Goal: Information Seeking & Learning: Learn about a topic

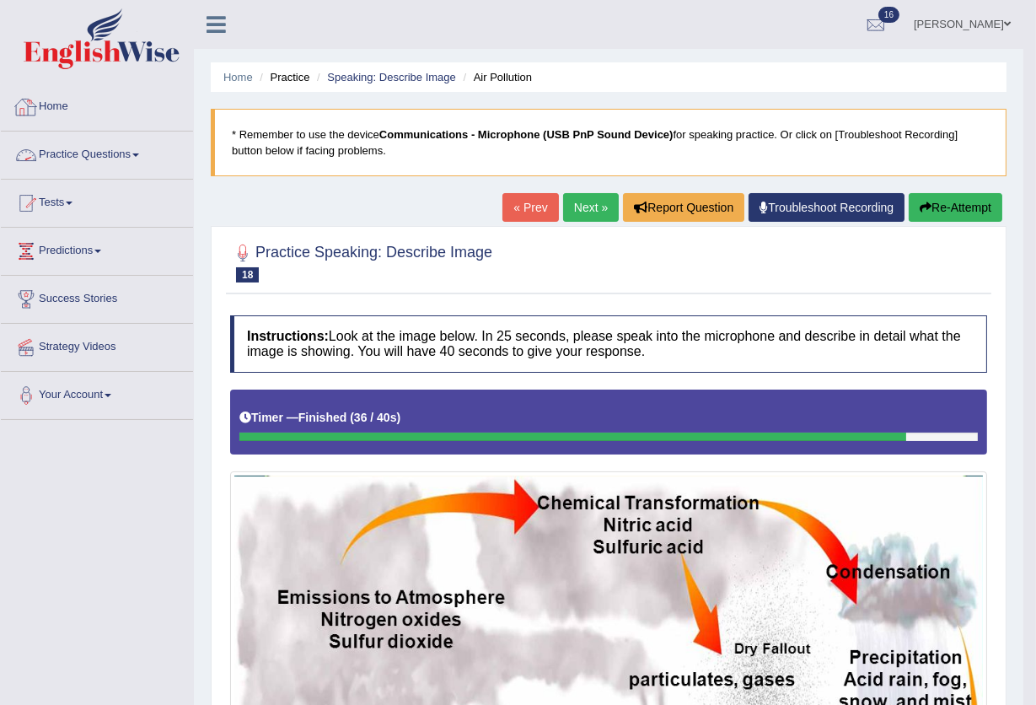
click at [115, 162] on link "Practice Questions" at bounding box center [97, 152] width 192 height 42
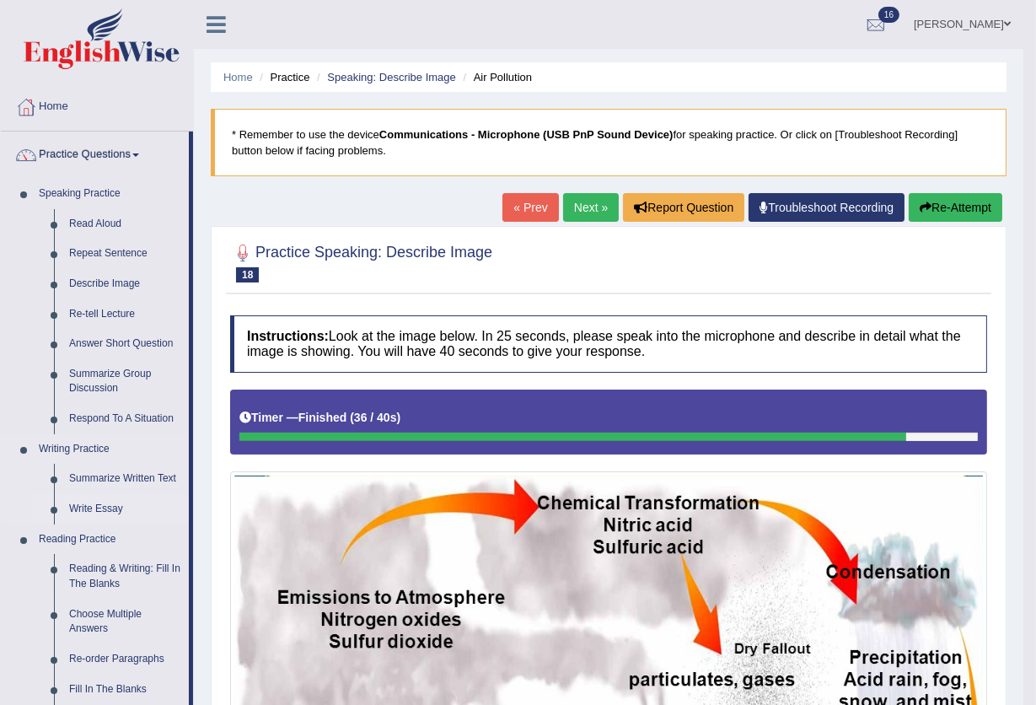
click at [87, 507] on link "Write Essay" at bounding box center [125, 509] width 127 height 30
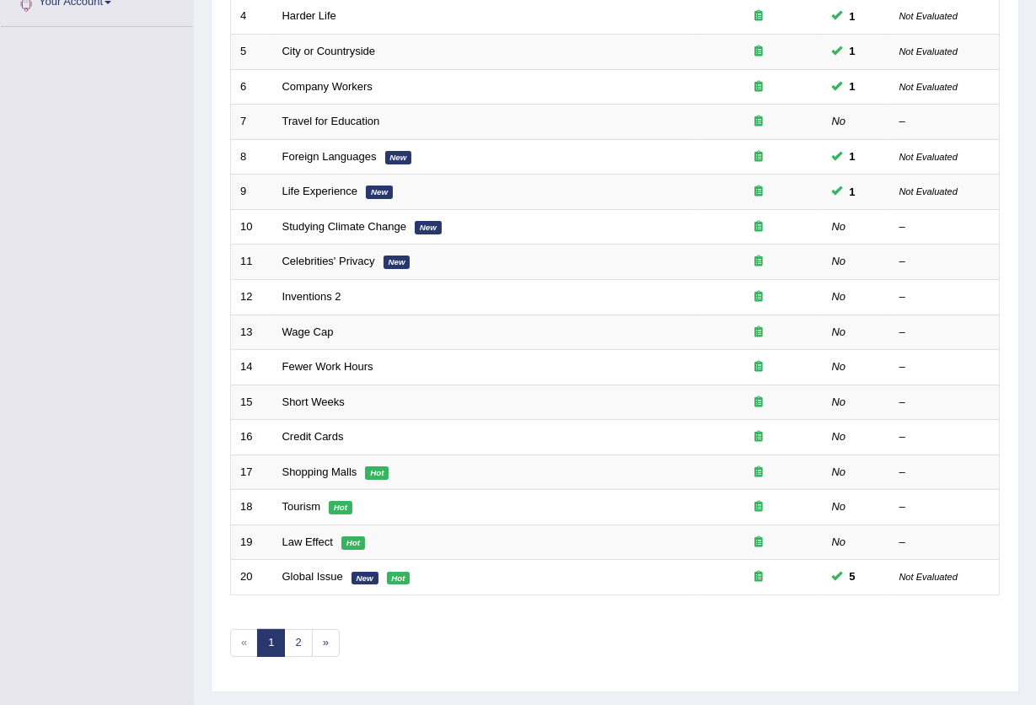
scroll to position [410, 0]
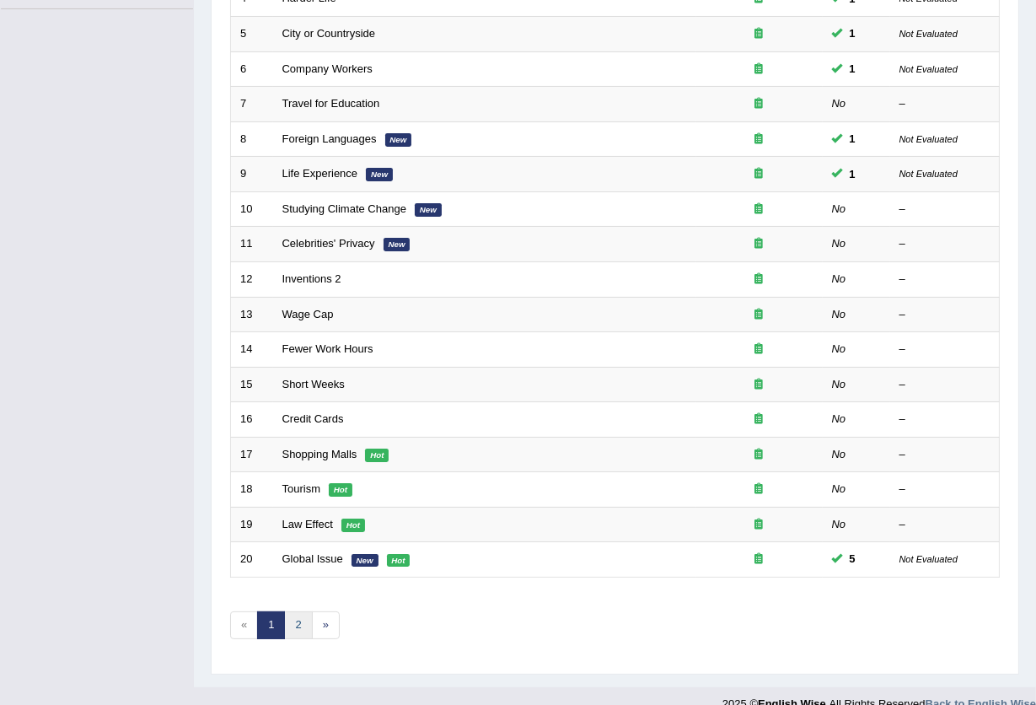
click at [298, 611] on link "2" at bounding box center [298, 625] width 28 height 28
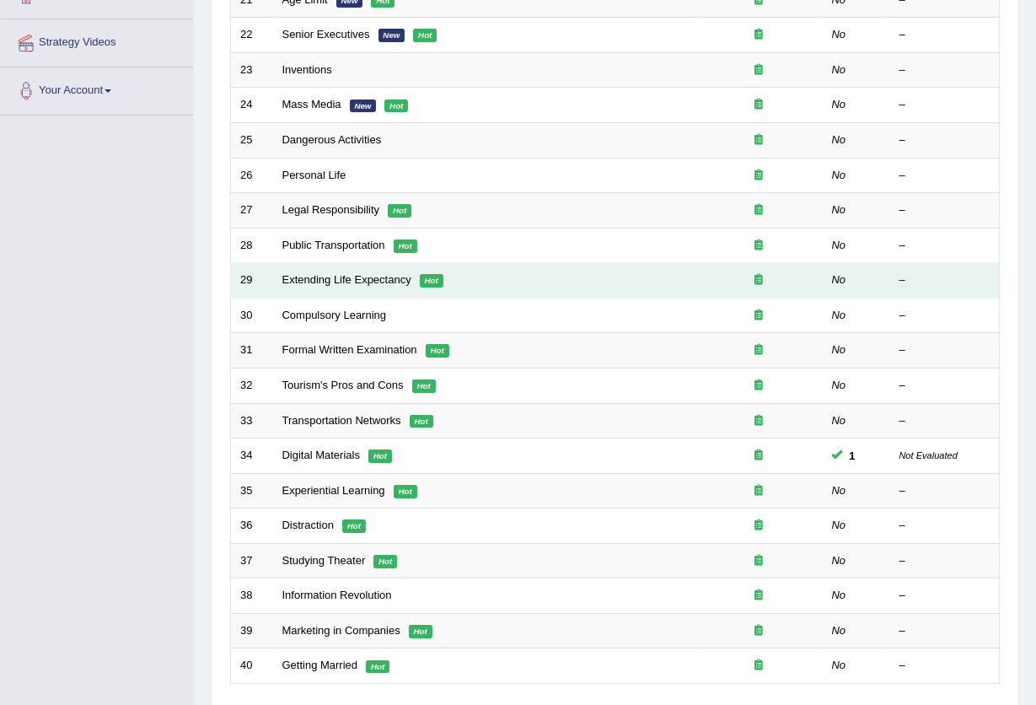
scroll to position [410, 0]
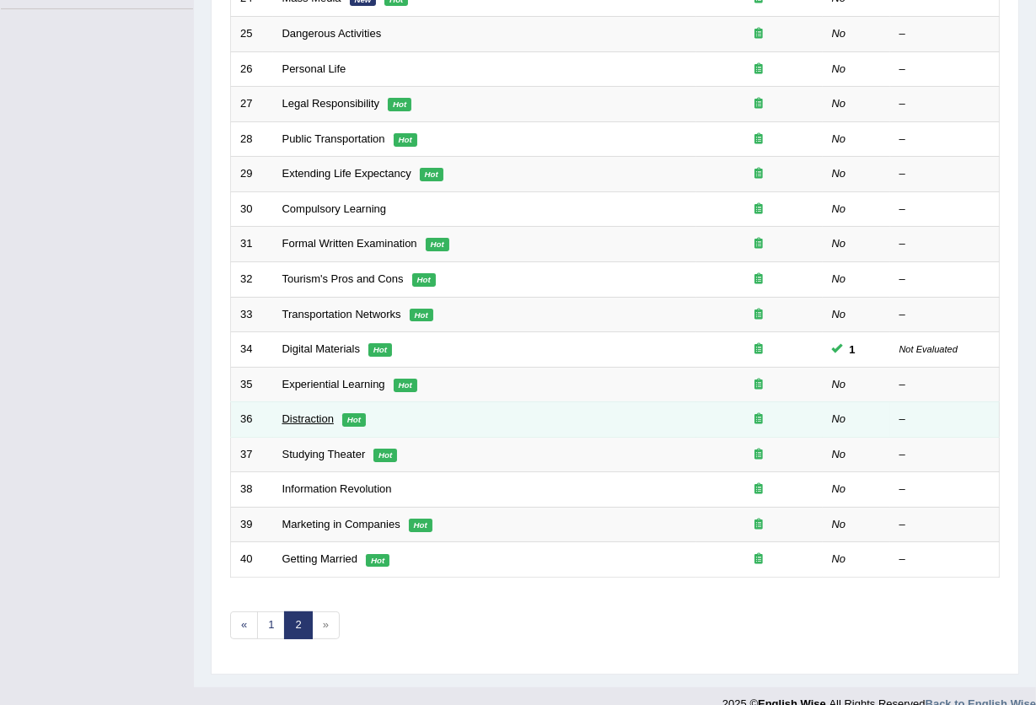
click at [308, 412] on link "Distraction" at bounding box center [307, 418] width 51 height 13
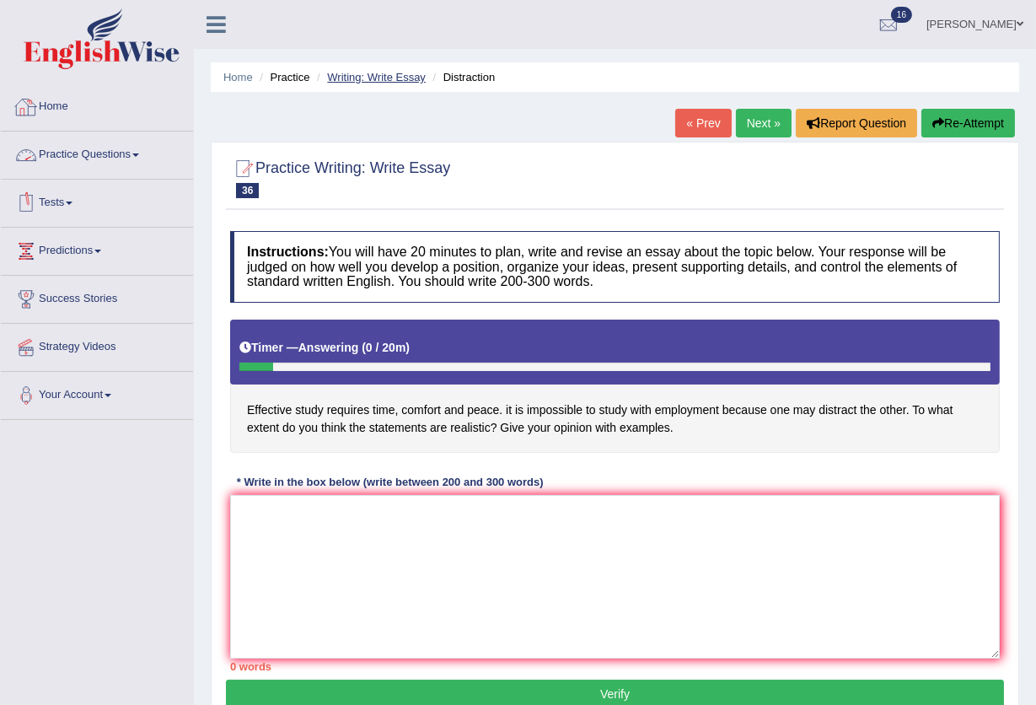
click at [382, 77] on link "Writing: Write Essay" at bounding box center [376, 77] width 99 height 13
